Goal: Information Seeking & Learning: Learn about a topic

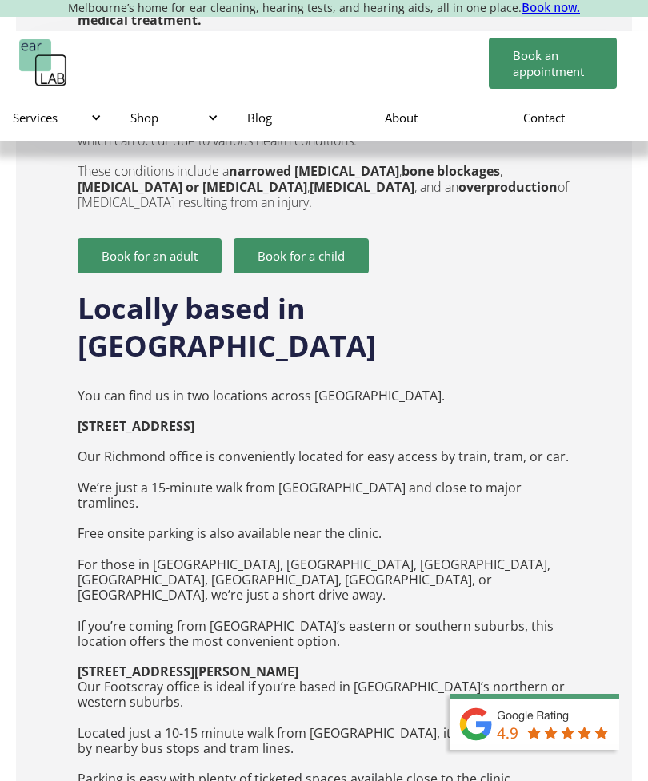
scroll to position [4427, 0]
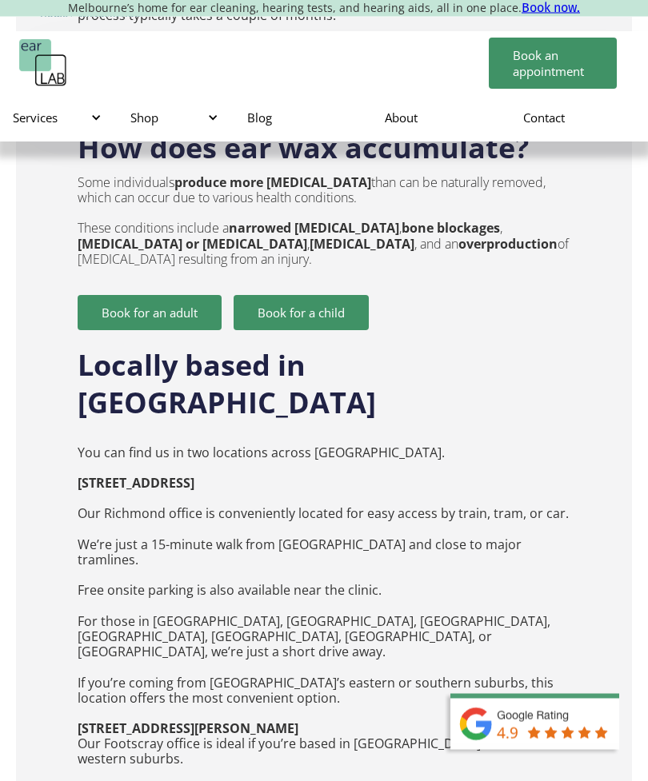
click at [30, 124] on div "Services" at bounding box center [55, 118] width 85 height 16
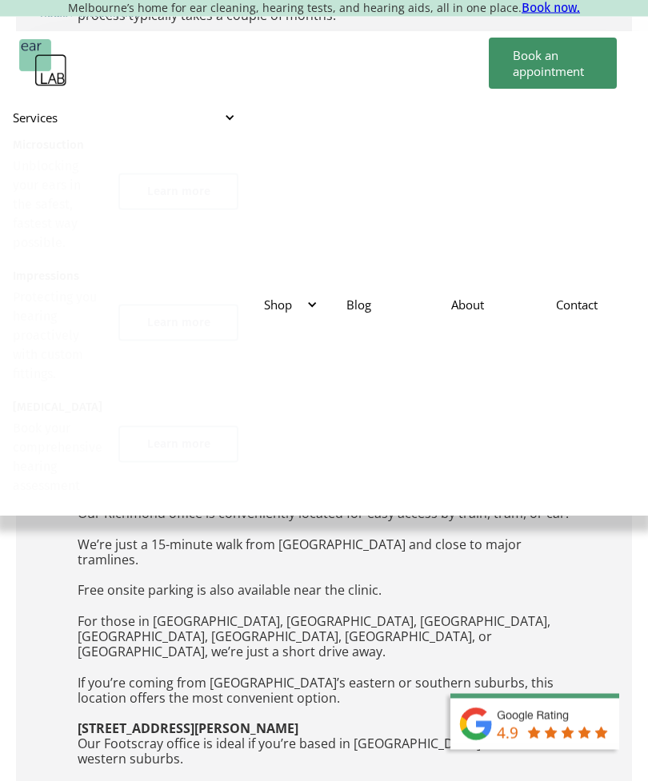
scroll to position [3209, 0]
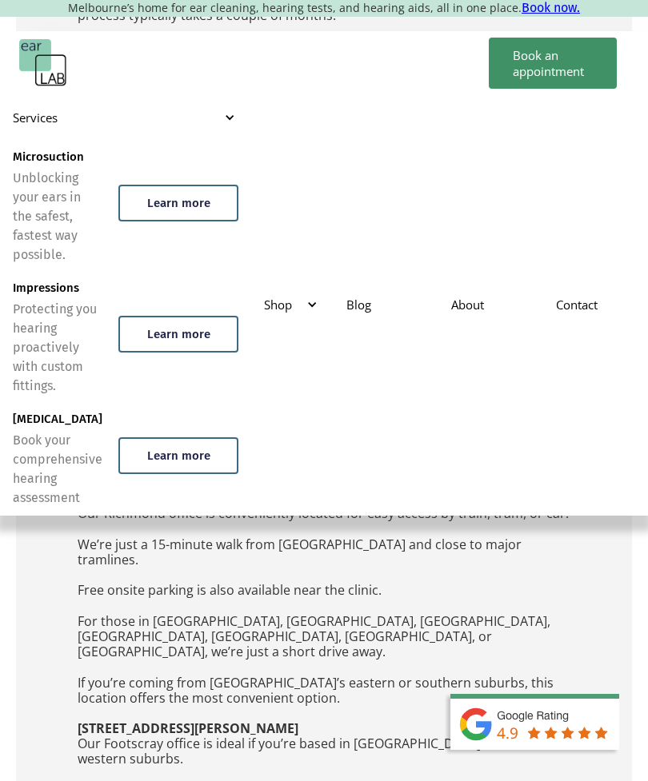
click at [130, 214] on div "Learn more" at bounding box center [178, 203] width 120 height 37
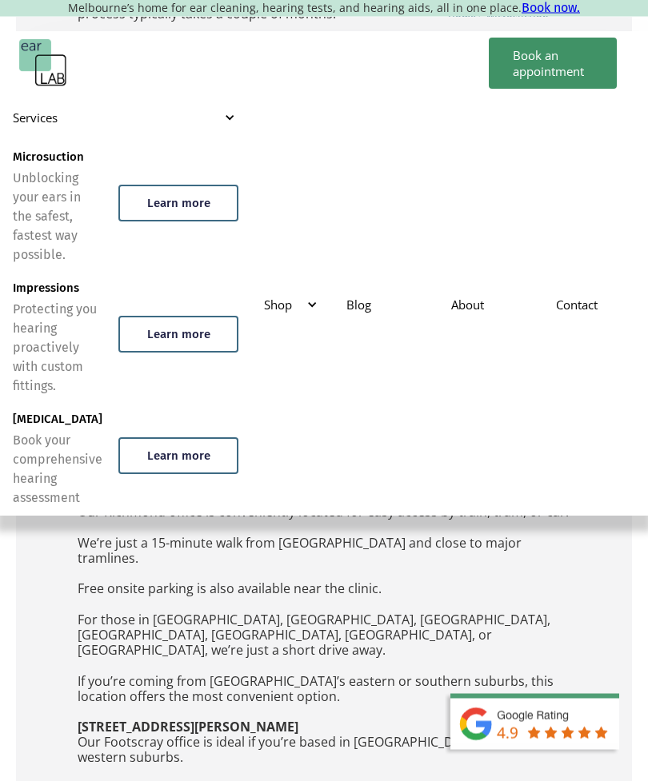
click at [124, 325] on div "Learn more" at bounding box center [178, 334] width 120 height 37
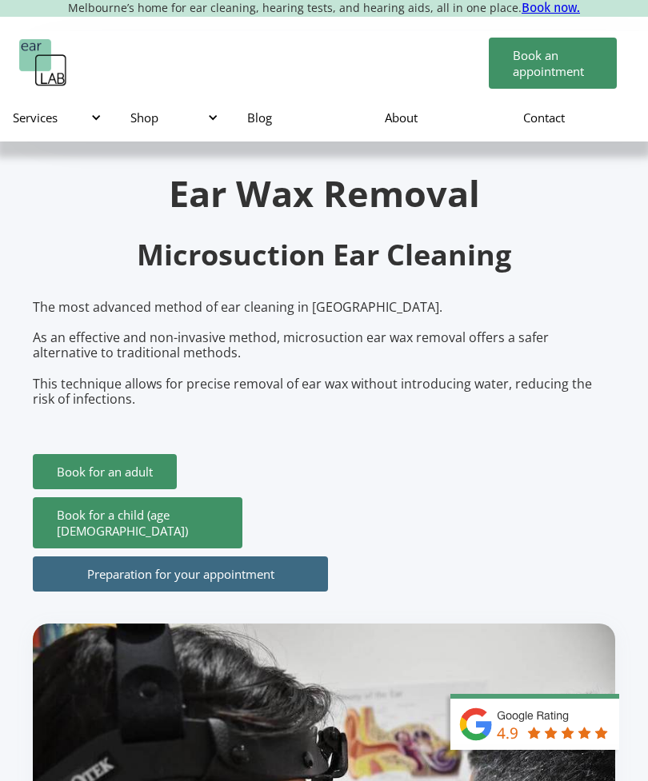
click at [45, 136] on div "Services" at bounding box center [58, 118] width 117 height 48
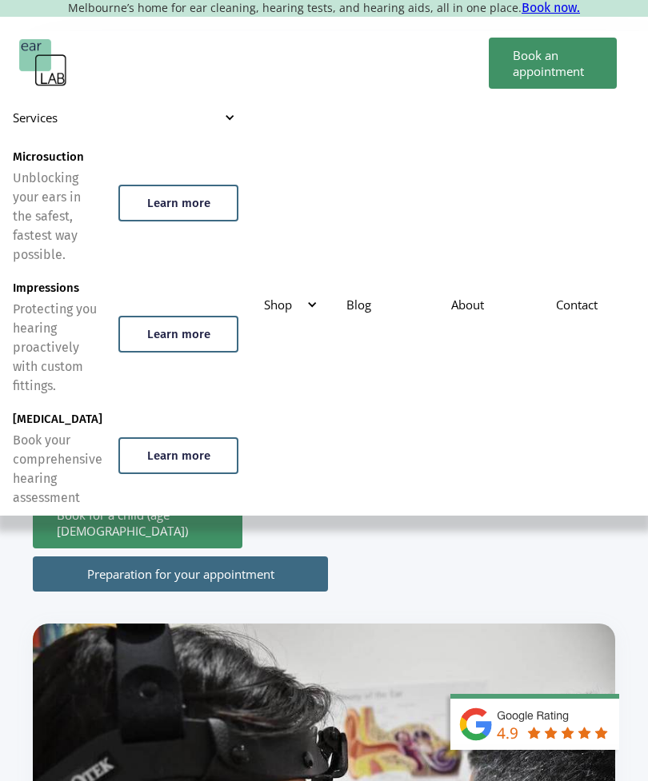
click at [159, 217] on div "Learn more" at bounding box center [178, 203] width 120 height 37
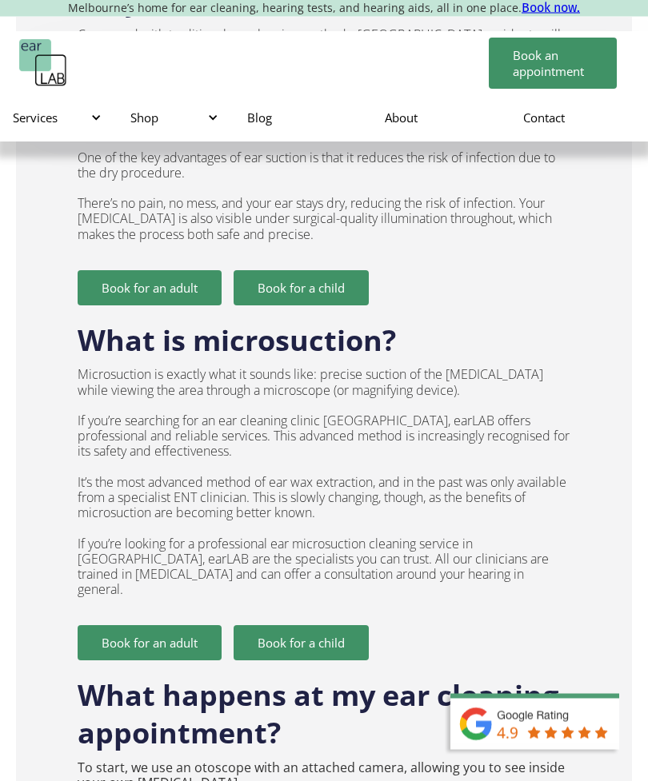
scroll to position [1684, 0]
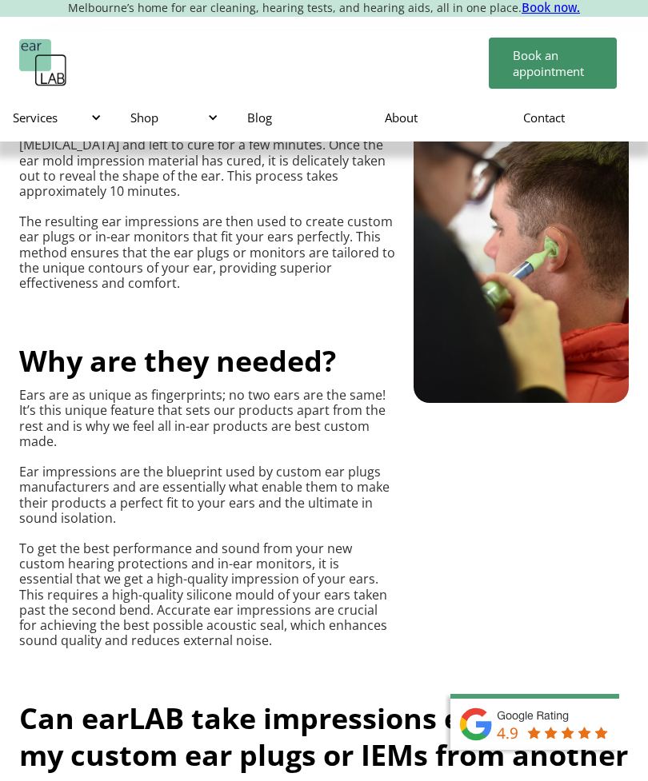
scroll to position [860, 0]
